Goal: Task Accomplishment & Management: Use online tool/utility

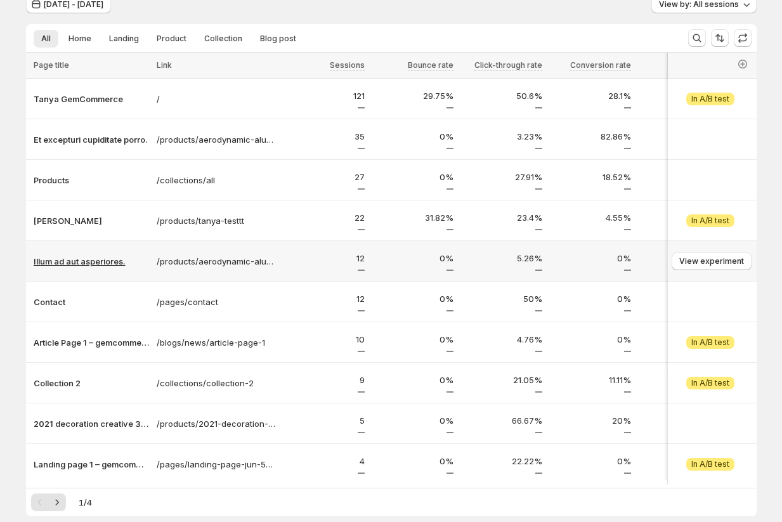
scroll to position [62, 0]
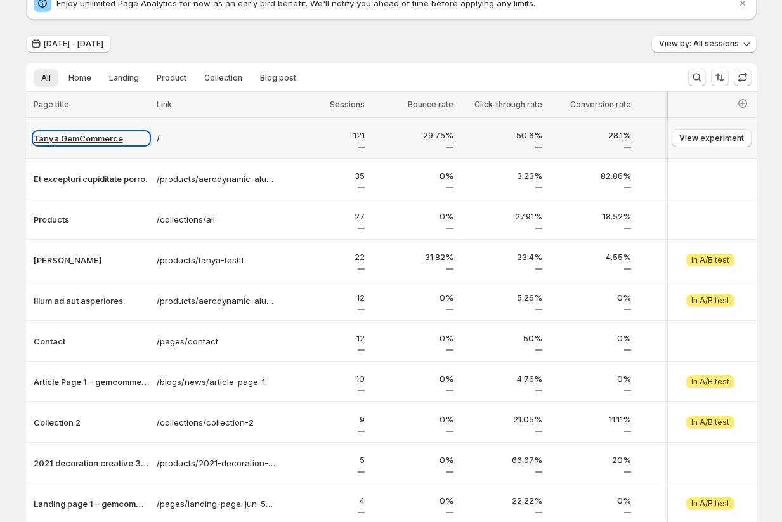
click at [92, 139] on p "Tanya GemCommerce" at bounding box center [91, 138] width 115 height 13
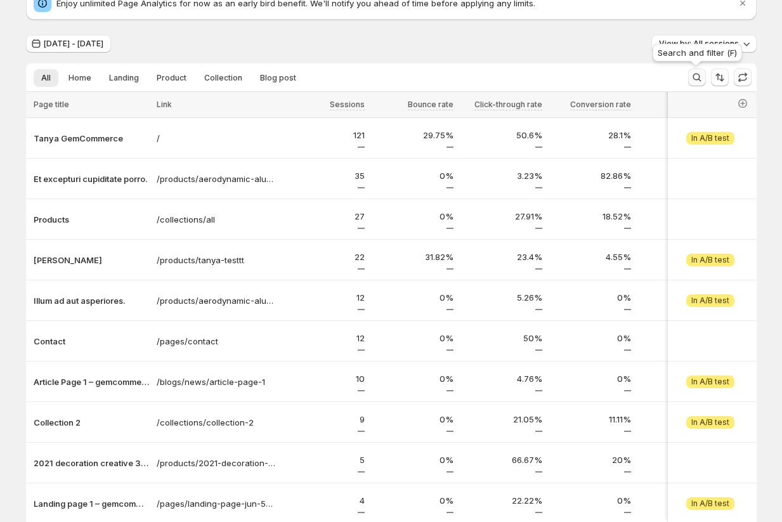
click at [692, 77] on icon "Search and filter results" at bounding box center [696, 77] width 13 height 13
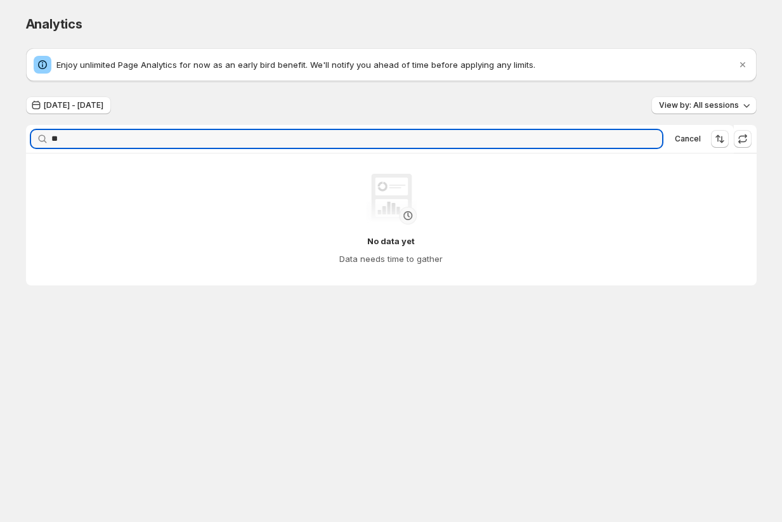
type input "*"
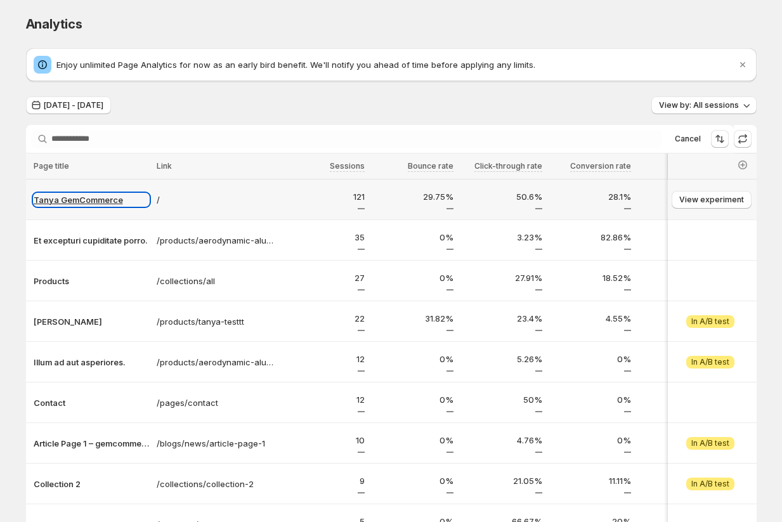
click at [62, 195] on p "Tanya GemCommerce" at bounding box center [91, 199] width 115 height 13
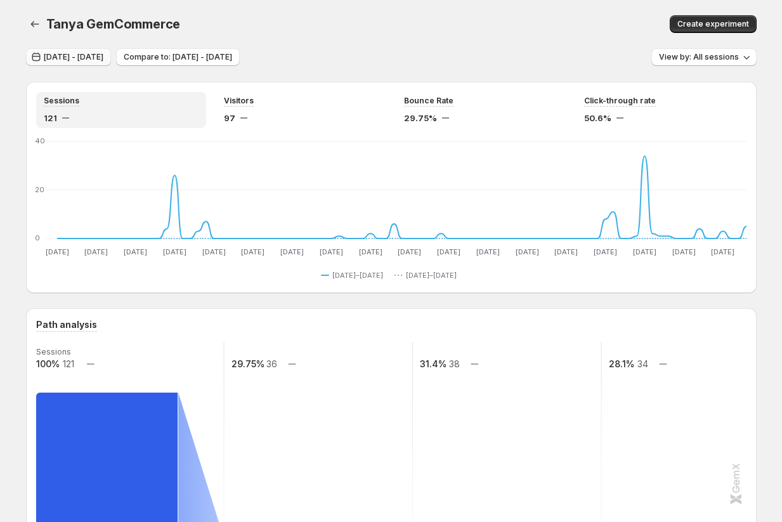
click at [75, 58] on span "[DATE] - [DATE]" at bounding box center [74, 57] width 60 height 10
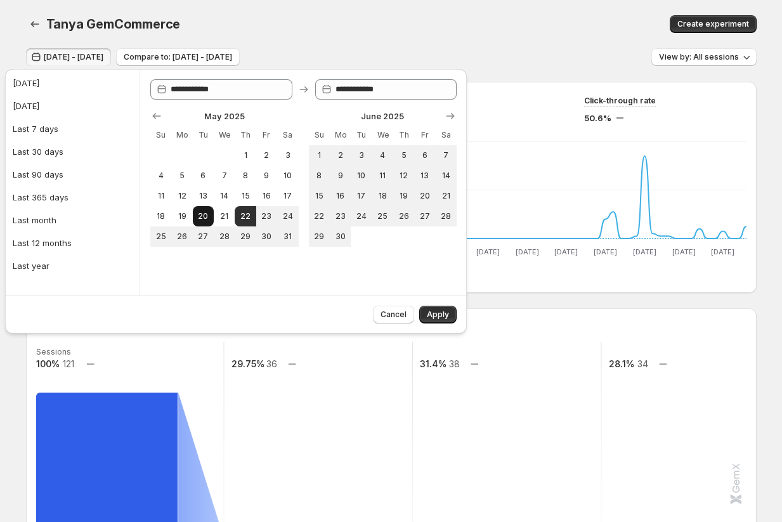
click at [204, 216] on span "20" at bounding box center [203, 216] width 11 height 10
type input "**********"
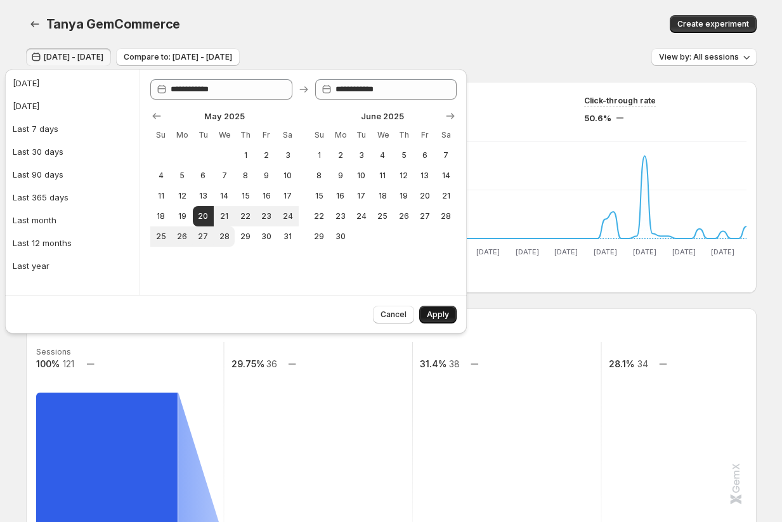
click at [442, 317] on span "Apply" at bounding box center [438, 314] width 22 height 10
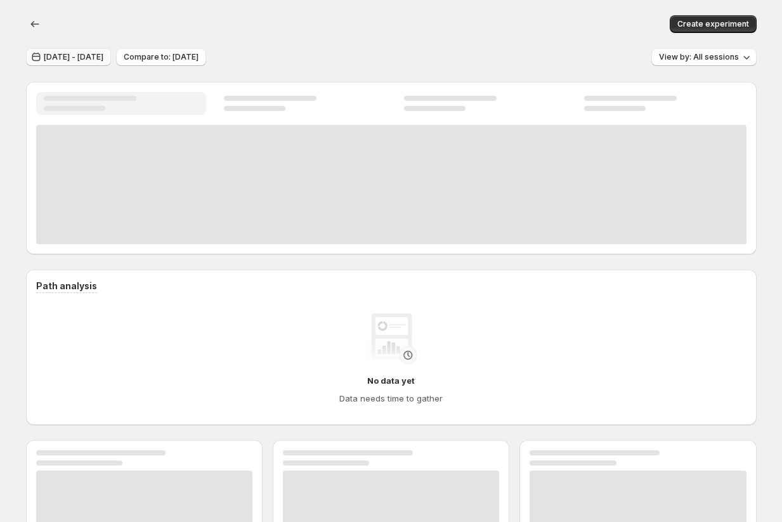
click at [97, 55] on span "[DATE] - [DATE]" at bounding box center [74, 57] width 60 height 10
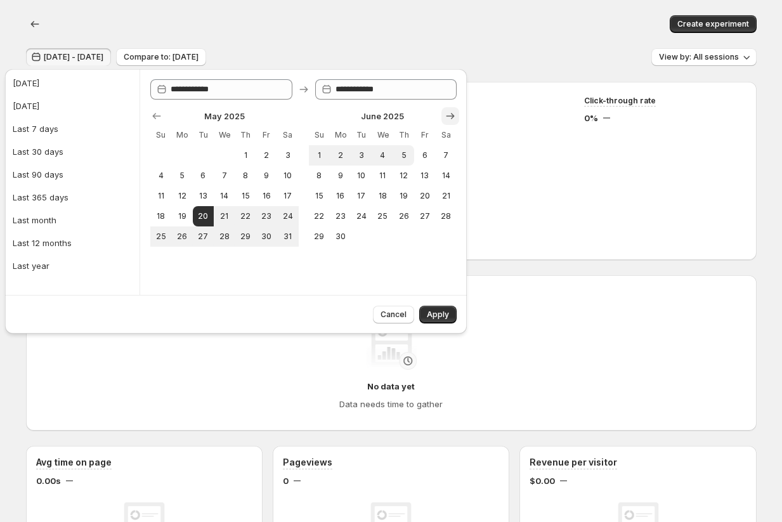
click at [444, 112] on icon "Show next month, July 2025" at bounding box center [450, 116] width 13 height 13
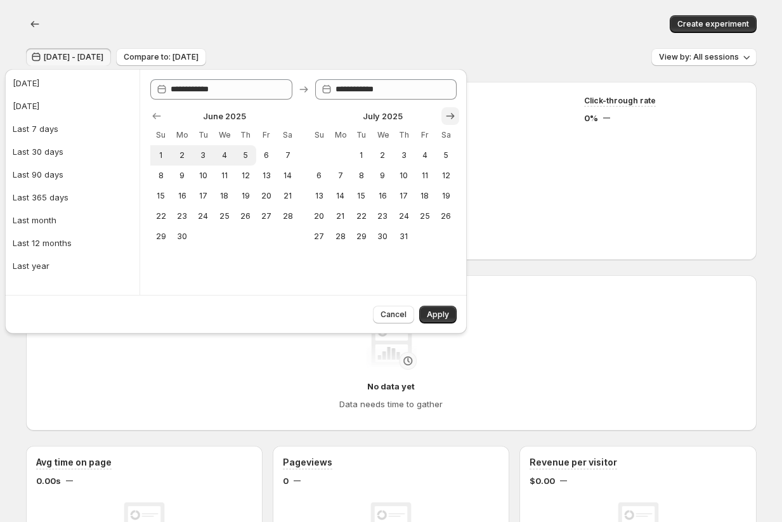
click at [444, 112] on icon "Show next month, August 2025" at bounding box center [450, 116] width 13 height 13
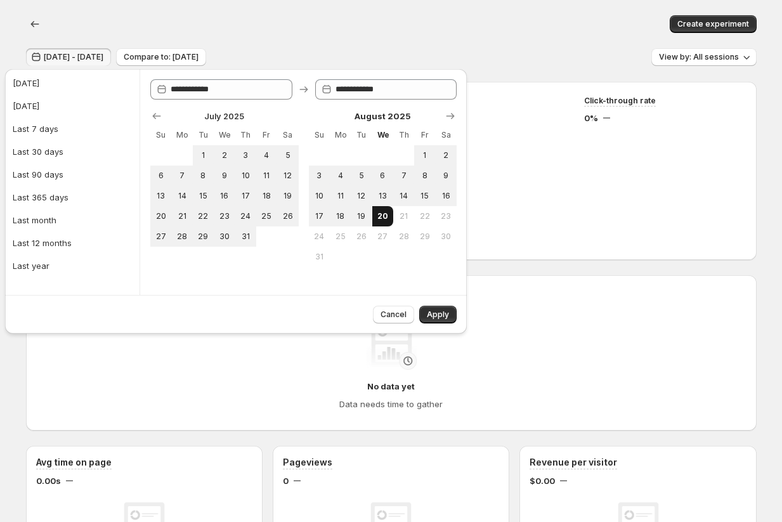
click at [384, 217] on span "20" at bounding box center [382, 216] width 11 height 10
type input "**********"
click at [437, 304] on div "Cancel Apply" at bounding box center [412, 312] width 89 height 23
click at [441, 310] on span "Apply" at bounding box center [438, 314] width 22 height 10
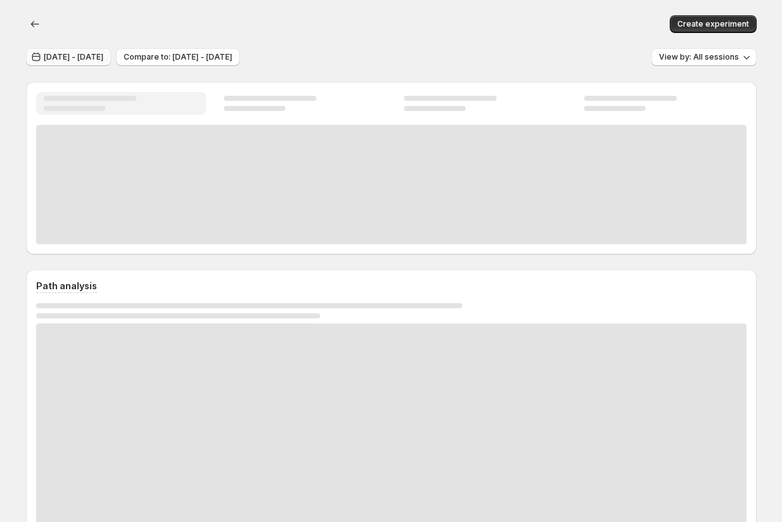
click at [103, 54] on span "[DATE] - [DATE]" at bounding box center [74, 57] width 60 height 10
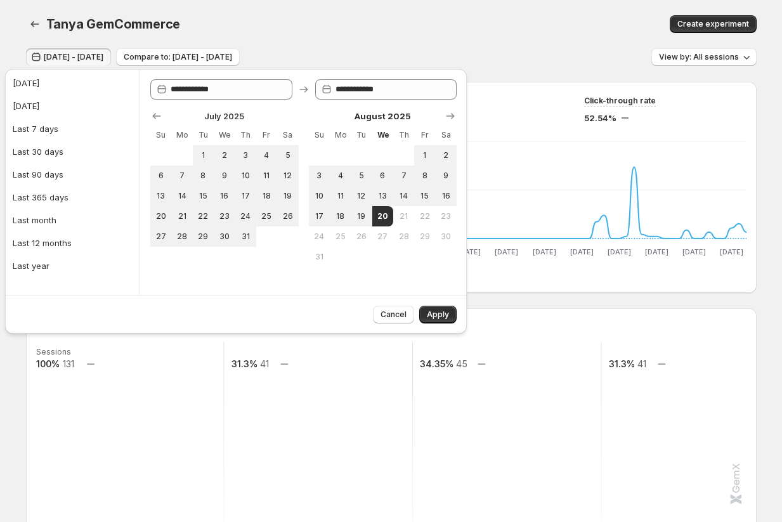
type input "**********"
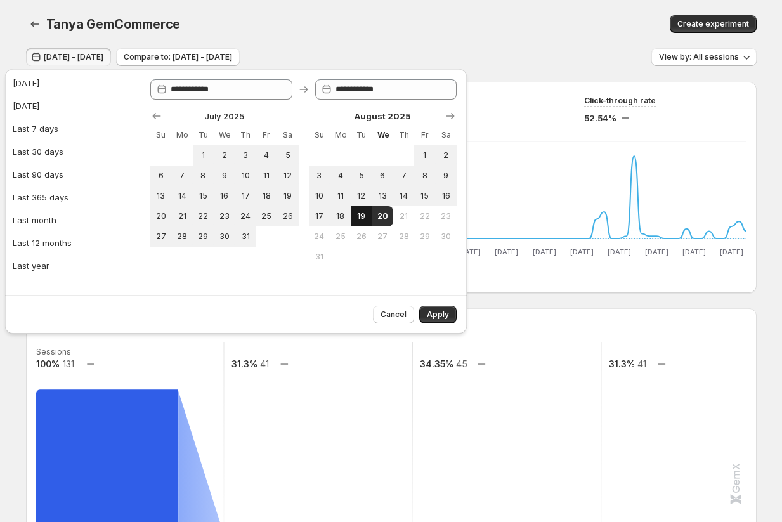
click at [357, 224] on button "19" at bounding box center [361, 216] width 21 height 20
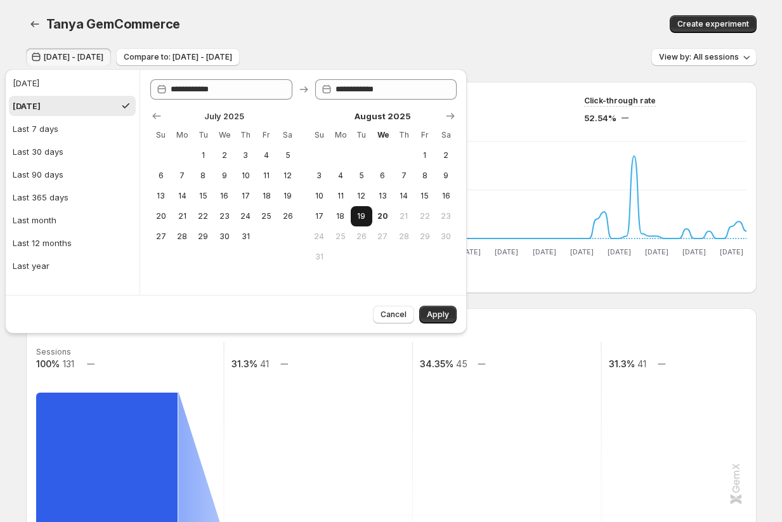
type input "**********"
click at [375, 224] on button "20" at bounding box center [382, 216] width 21 height 20
type input "**********"
click at [384, 213] on span "20" at bounding box center [382, 216] width 11 height 10
type input "**********"
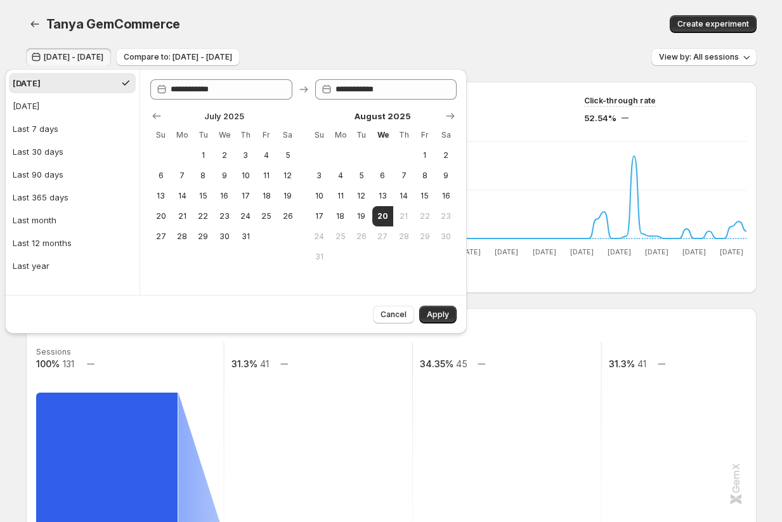
click at [408, 221] on span "21" at bounding box center [403, 216] width 11 height 10
click at [385, 217] on span "20" at bounding box center [382, 216] width 11 height 10
click at [432, 320] on button "Apply" at bounding box center [437, 315] width 37 height 18
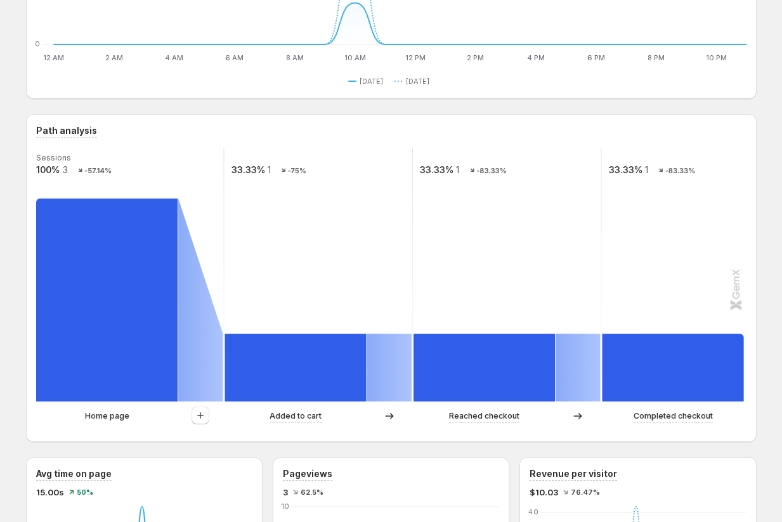
scroll to position [177, 0]
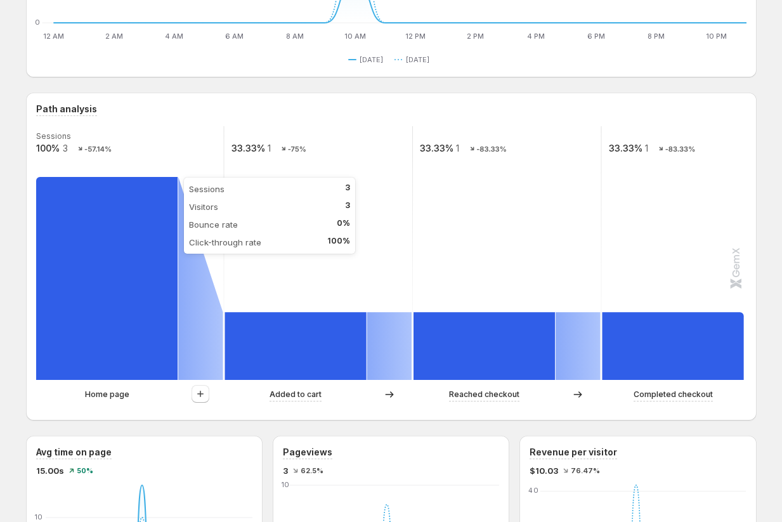
scroll to position [280, 0]
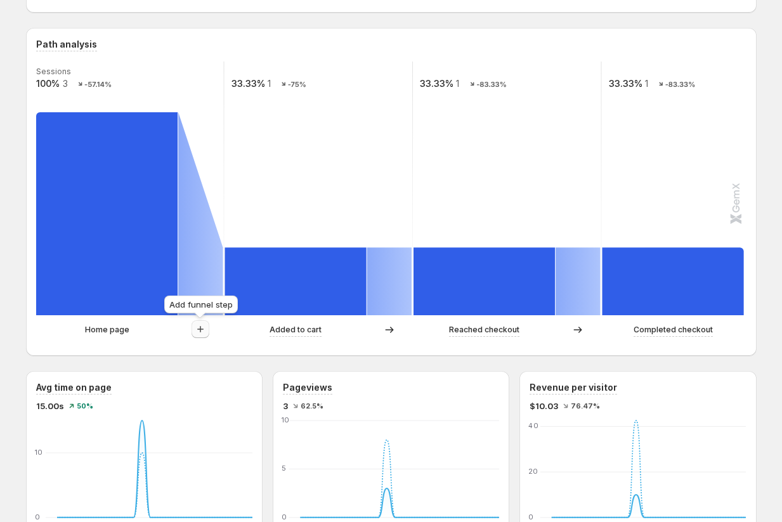
click at [203, 332] on icon "button" at bounding box center [200, 329] width 13 height 13
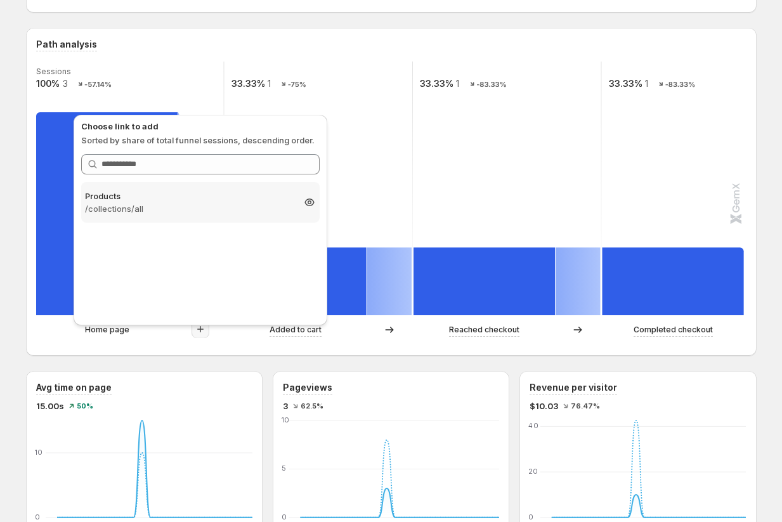
click at [186, 200] on p "Products" at bounding box center [189, 196] width 208 height 13
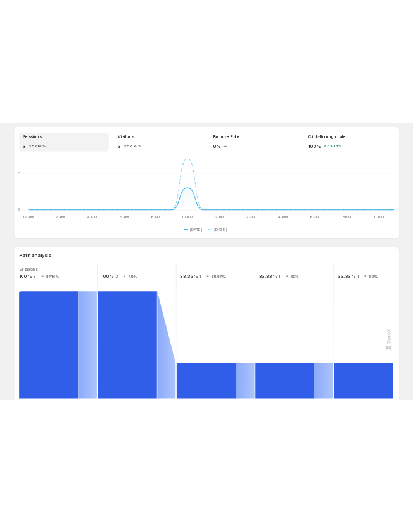
scroll to position [142, 0]
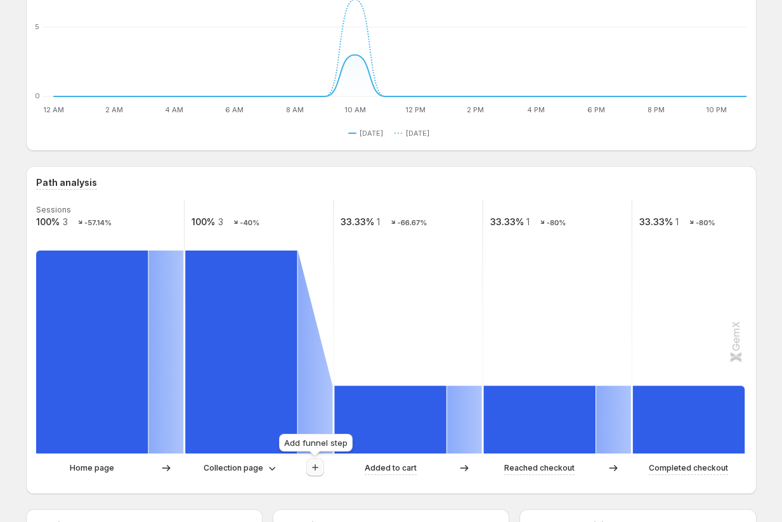
click at [319, 470] on icon "button" at bounding box center [315, 467] width 13 height 13
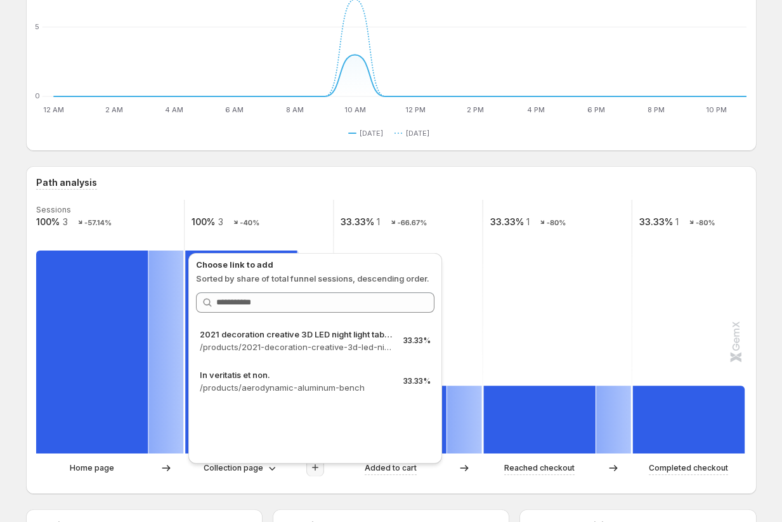
click at [67, 488] on div "Path analysis Sessions 100% 3 -57.14% 100% 3 -40% 33.33% 1 -66.67% 33.33% 1 -80…" at bounding box center [391, 330] width 730 height 328
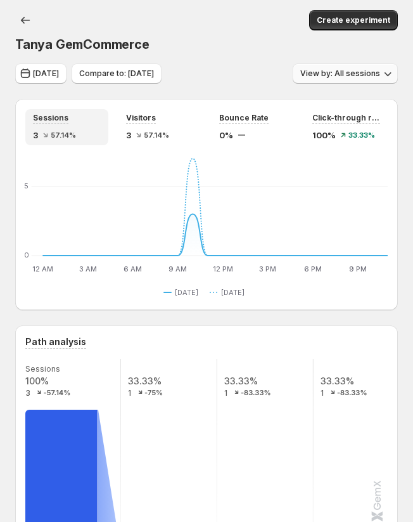
click at [330, 77] on span "View by: All sessions" at bounding box center [341, 73] width 80 height 10
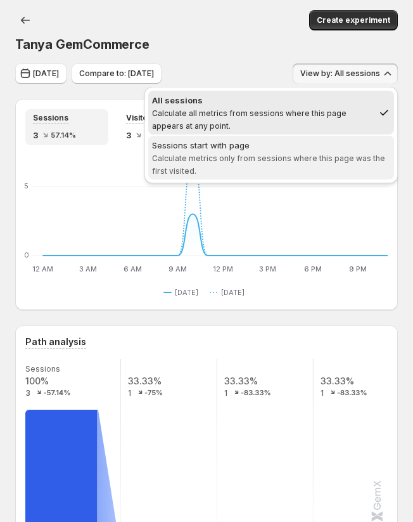
click at [313, 160] on span "Calculate metrics only from sessions where this page was the first visited." at bounding box center [268, 164] width 233 height 22
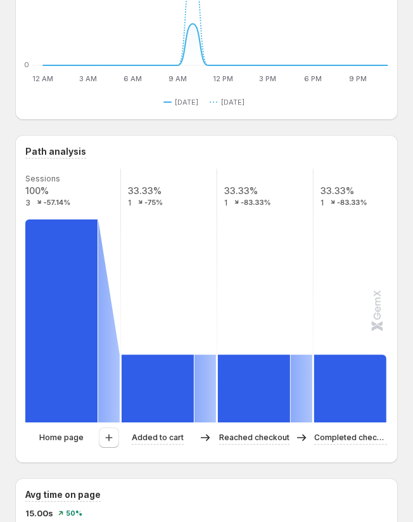
scroll to position [200, 0]
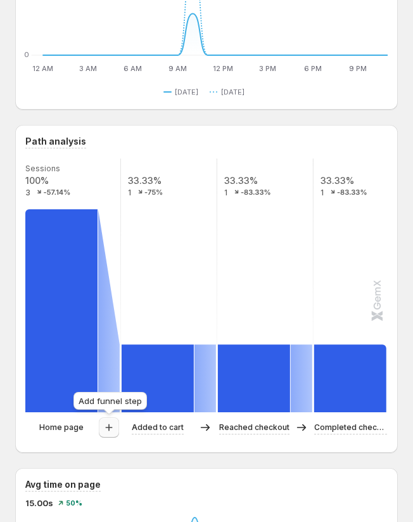
click at [112, 427] on icon "button" at bounding box center [109, 427] width 7 height 7
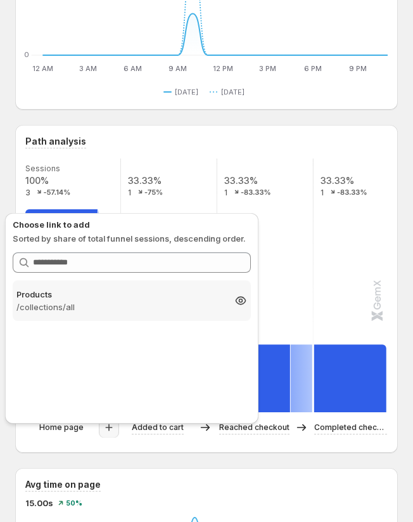
click at [138, 306] on p "/collections/all" at bounding box center [120, 307] width 208 height 13
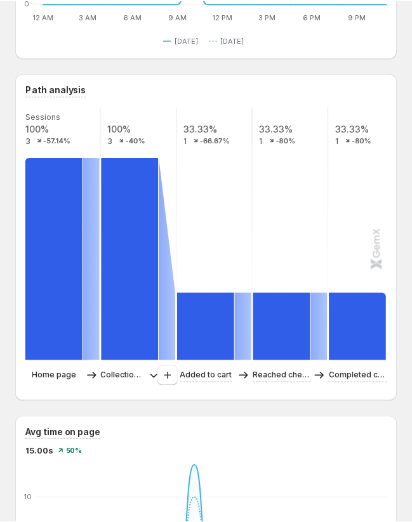
scroll to position [276, 0]
